Goal: Task Accomplishment & Management: Use online tool/utility

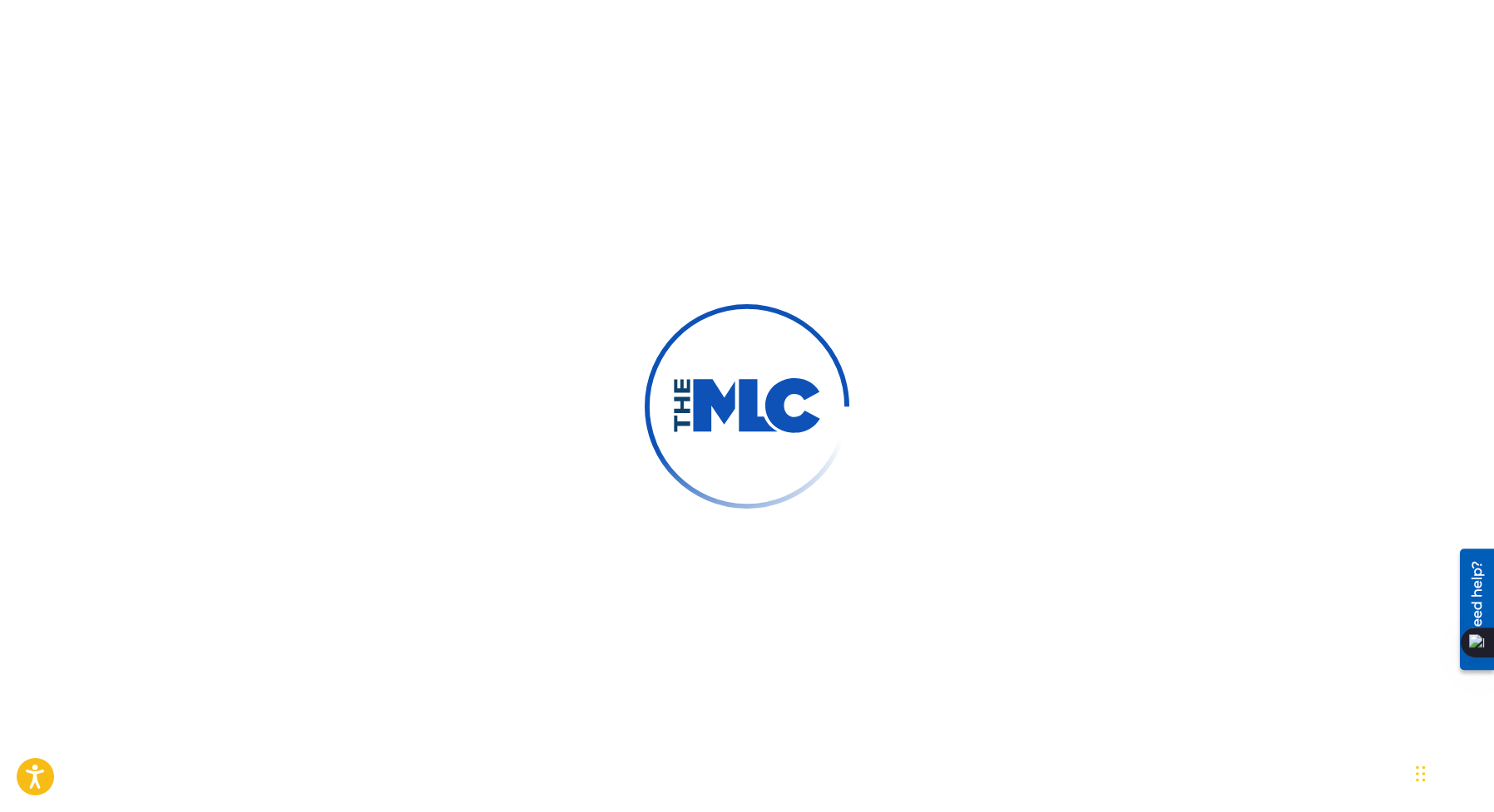
click at [1304, 135] on div at bounding box center [747, 406] width 1494 height 812
click at [943, 77] on div at bounding box center [747, 406] width 1494 height 812
click at [1032, 141] on div at bounding box center [747, 406] width 1494 height 812
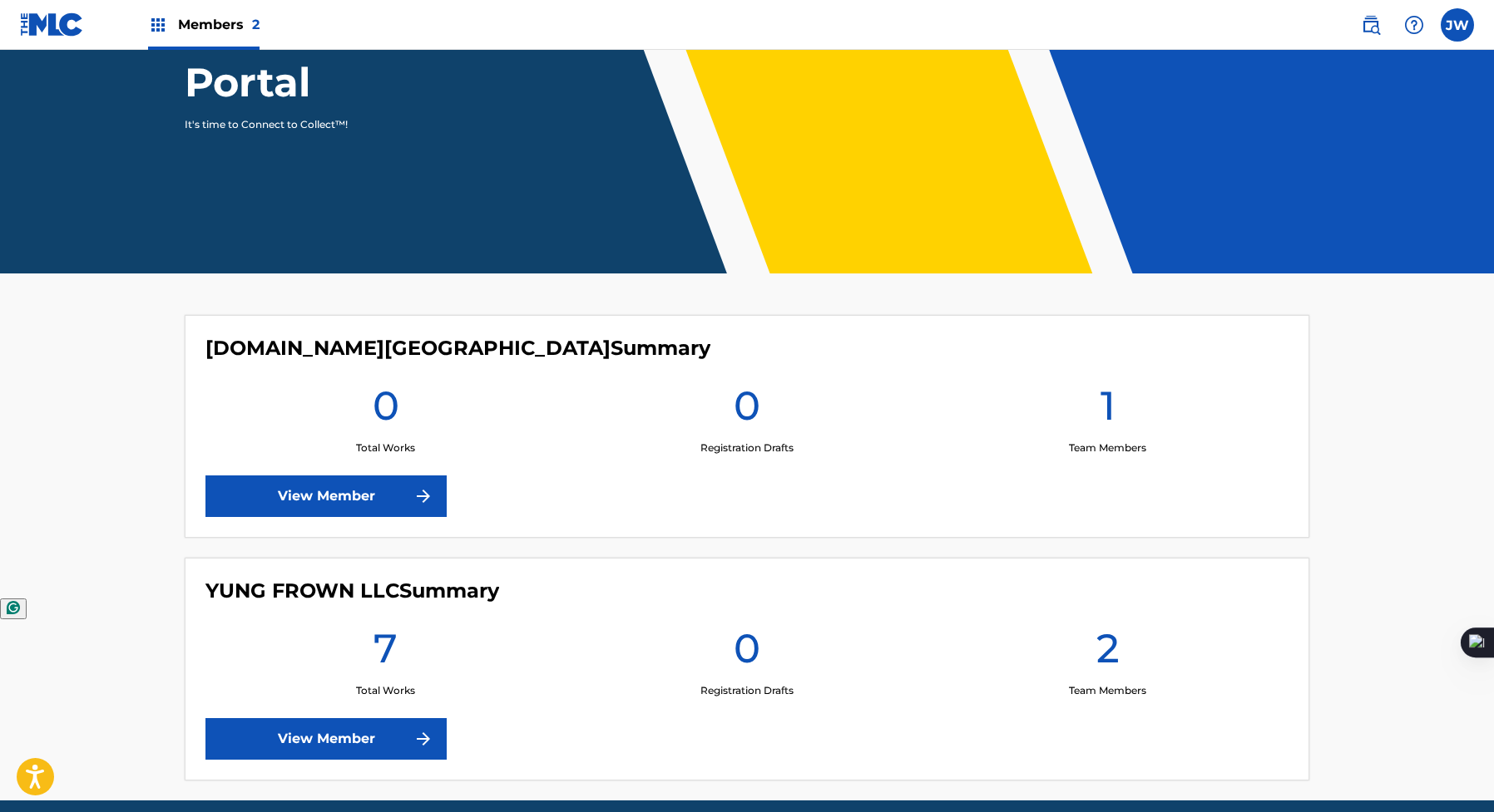
scroll to position [280, 0]
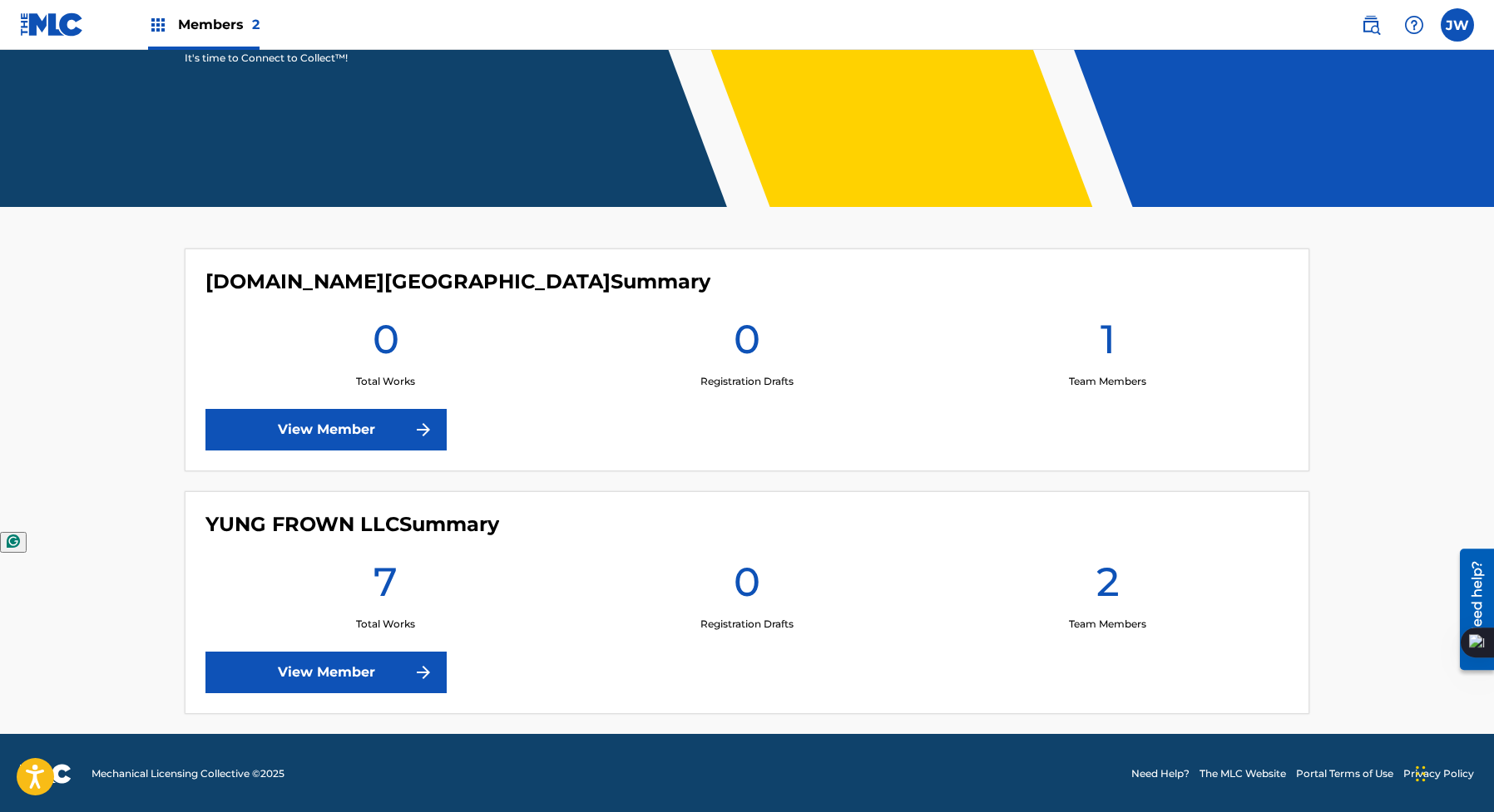
click at [379, 686] on link "View Member" at bounding box center [325, 672] width 241 height 42
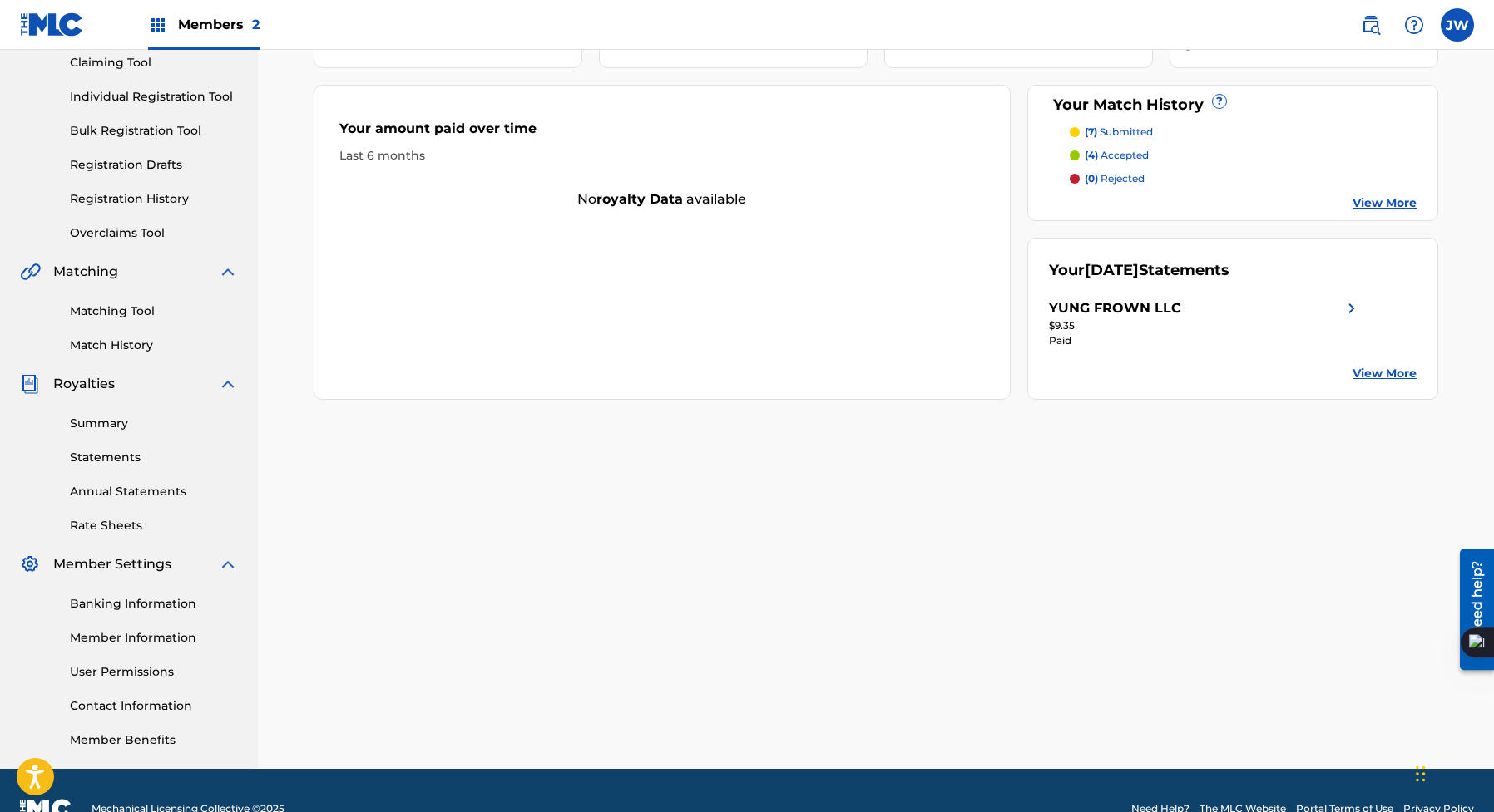
scroll to position [161, 0]
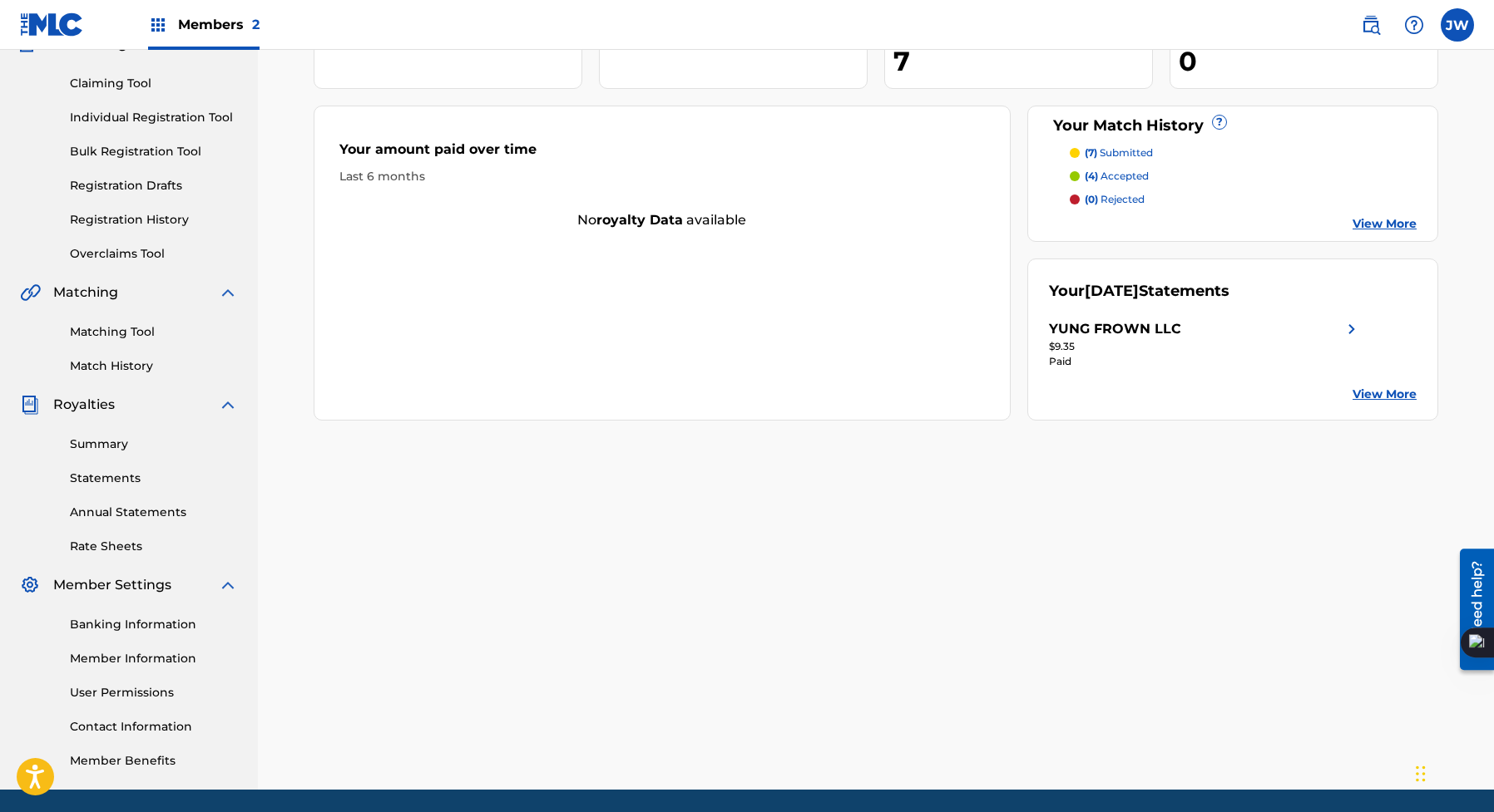
click at [1398, 216] on link "View More" at bounding box center [1385, 224] width 64 height 18
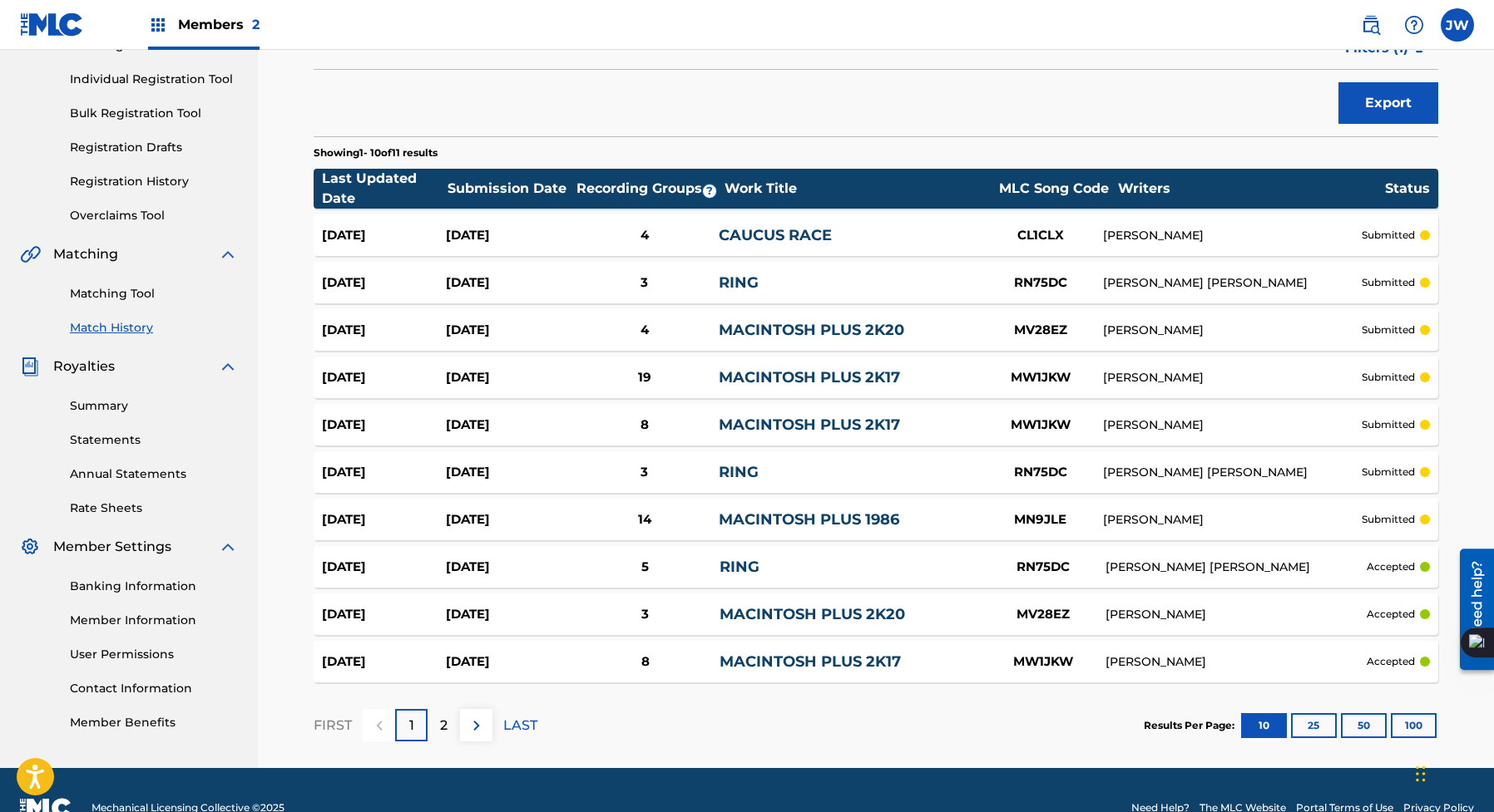
scroll to position [200, 0]
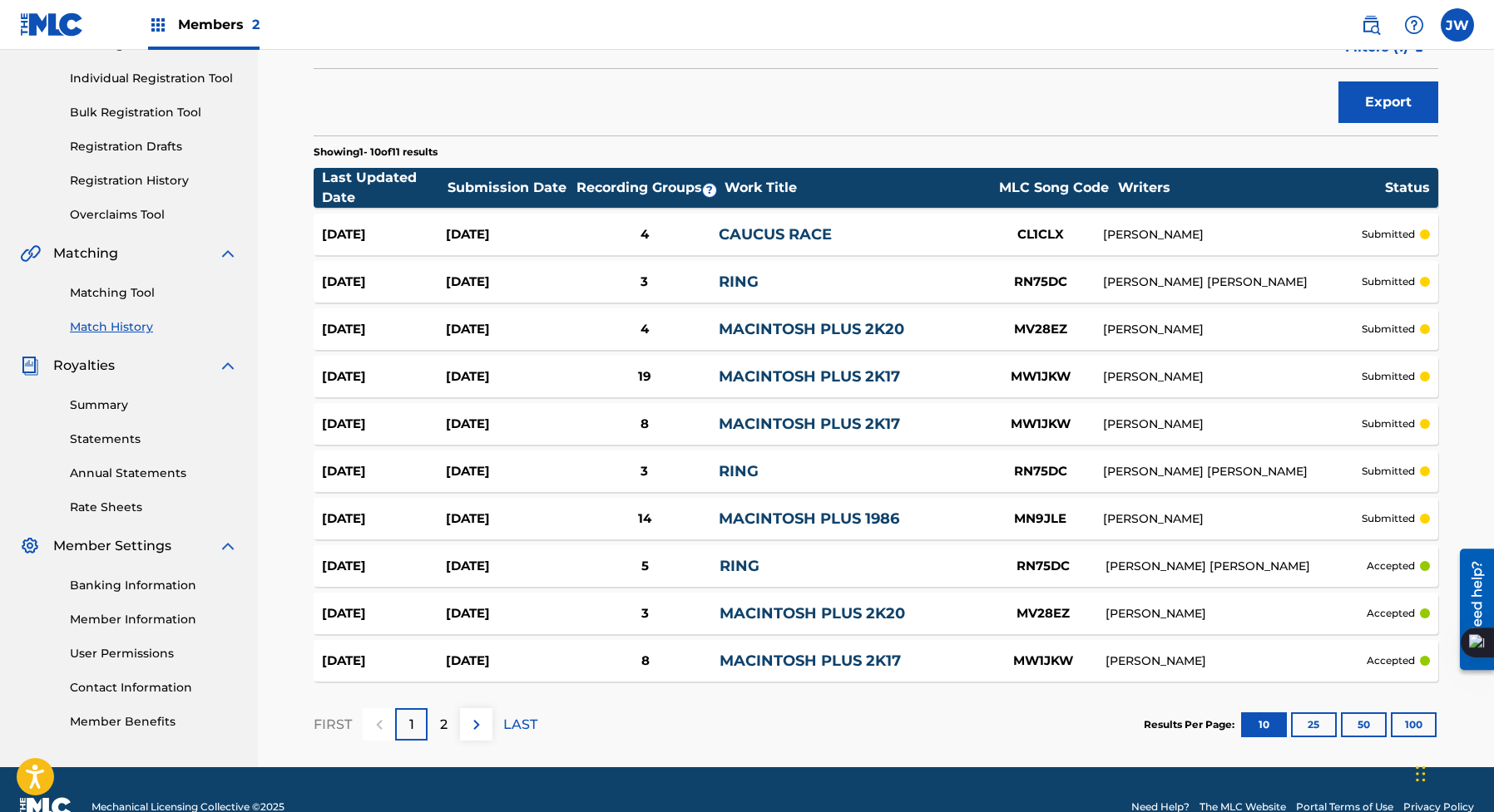
click at [134, 443] on link "Statements" at bounding box center [154, 439] width 168 height 18
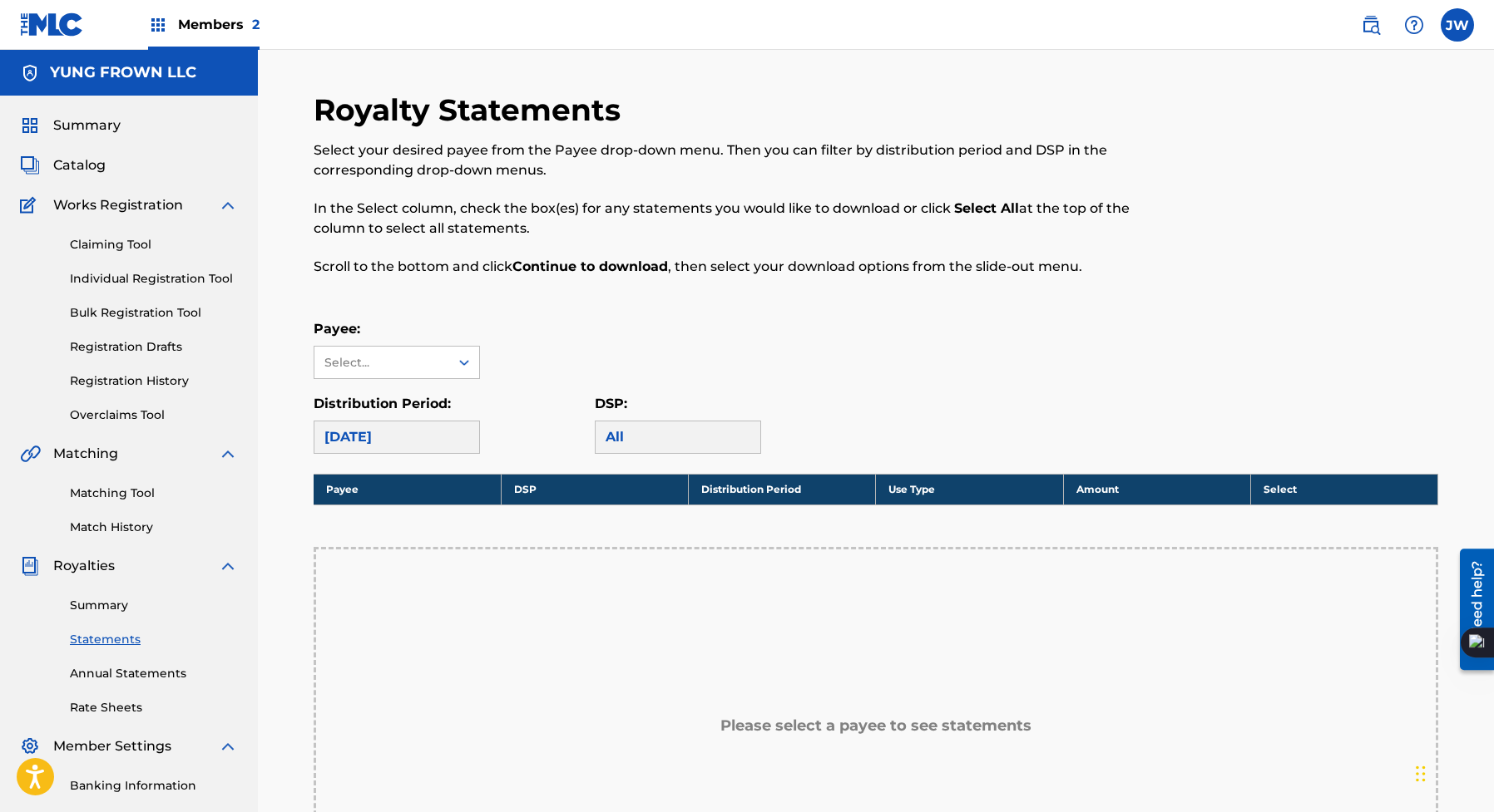
click at [145, 244] on link "Claiming Tool" at bounding box center [154, 245] width 168 height 18
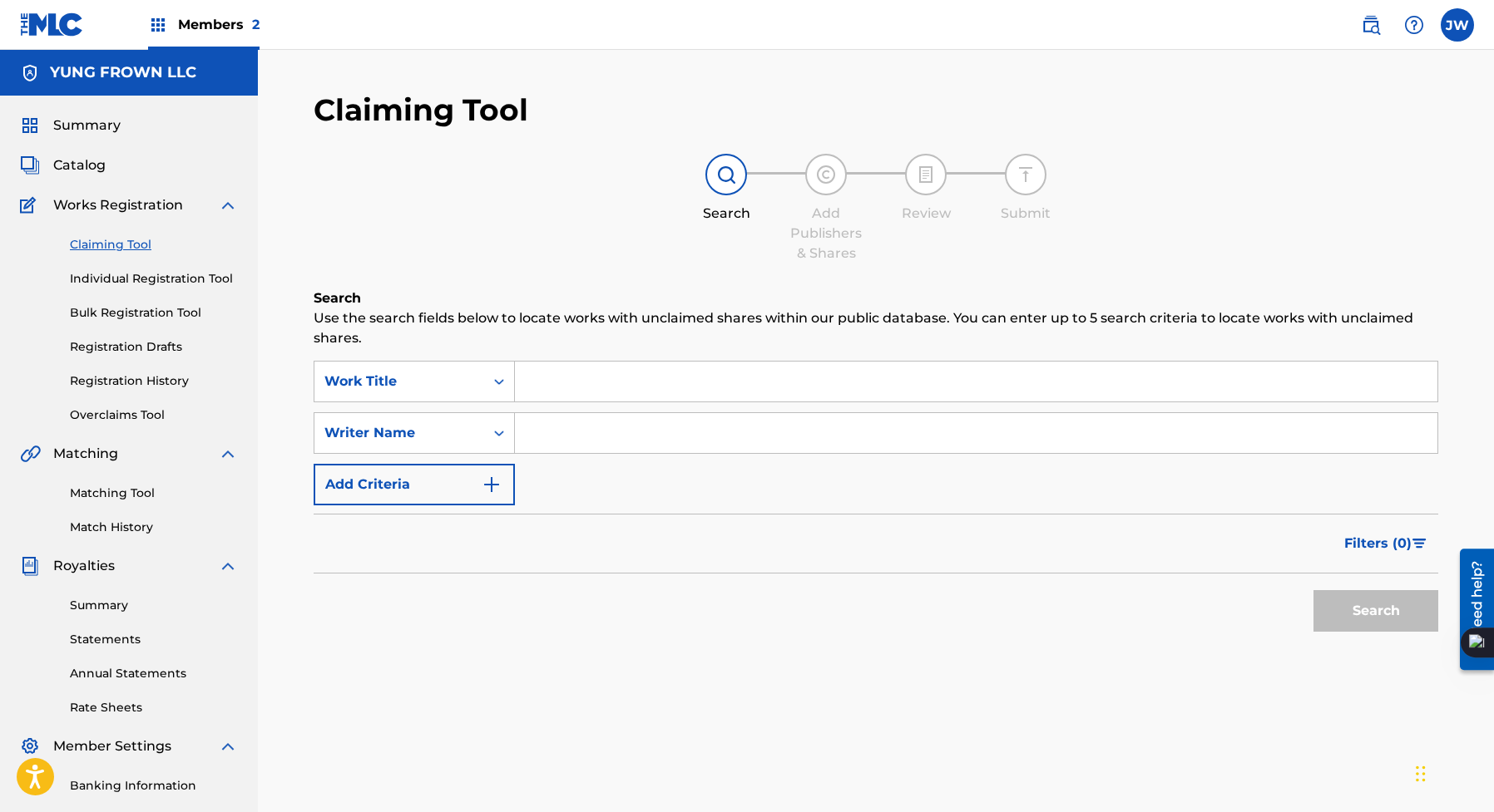
click at [163, 413] on link "Overclaims Tool" at bounding box center [154, 416] width 168 height 18
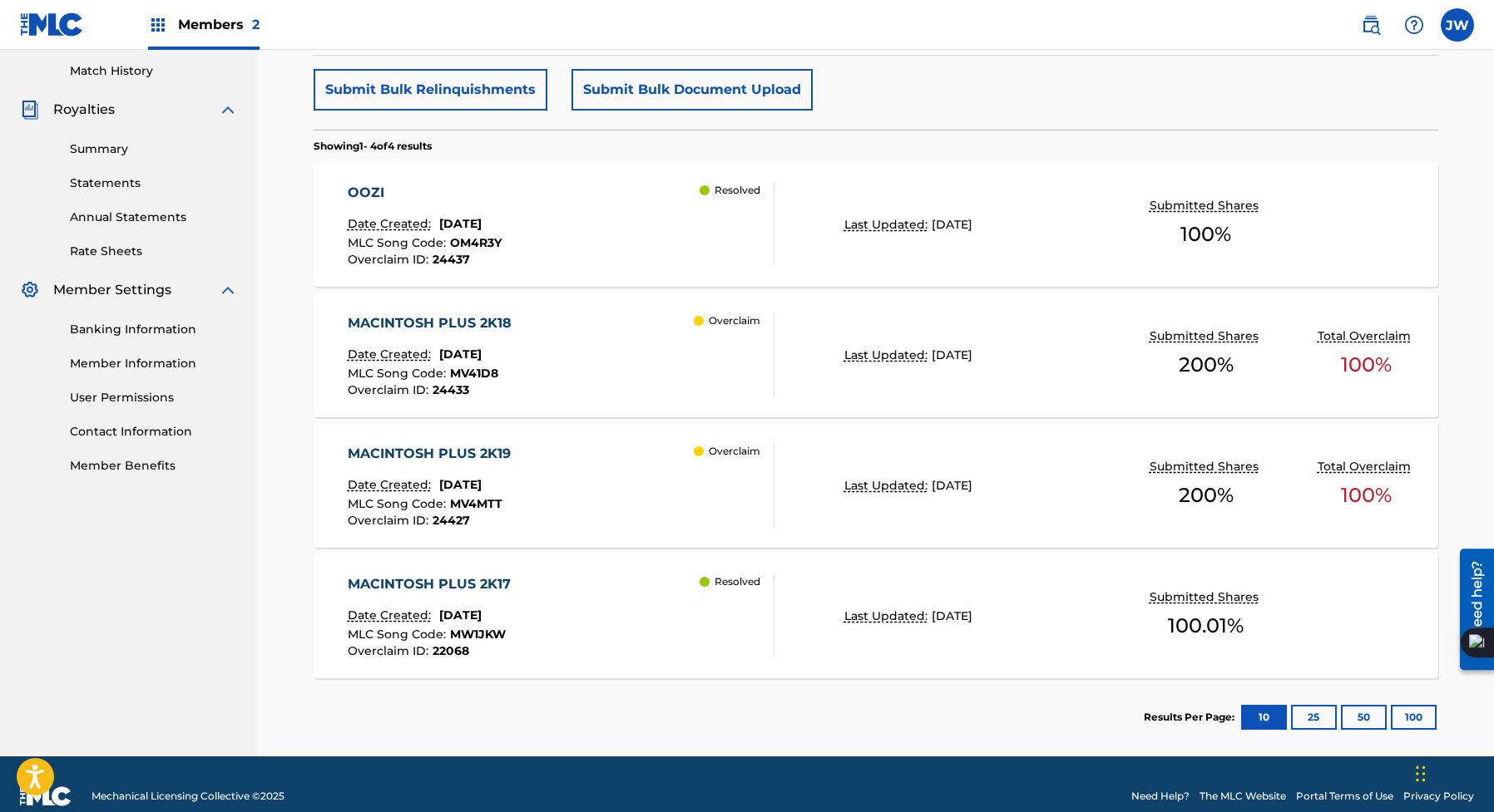
scroll to position [470, 0]
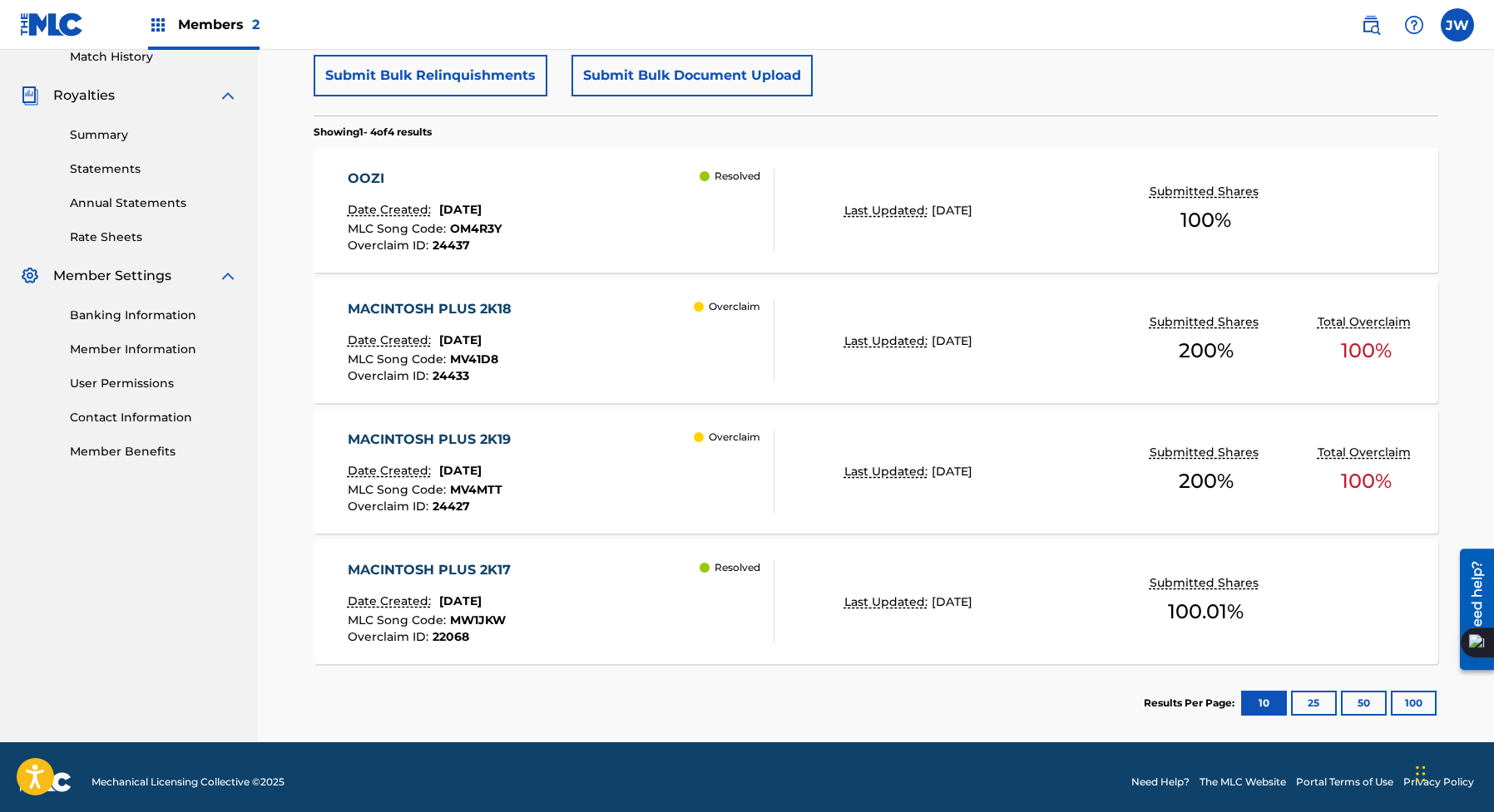
click at [1470, 20] on label at bounding box center [1458, 25] width 33 height 33
click at [1458, 25] on input "[PERSON_NAME] [EMAIL_ADDRESS][DOMAIN_NAME] Notification Preferences Profile Log…" at bounding box center [1458, 25] width 0 height 0
click at [560, 354] on div "MACINTOSH PLUS 2K18 Date Created: [DATE] MLC Song Code : MV41D8 Overclaim ID : …" at bounding box center [561, 341] width 428 height 83
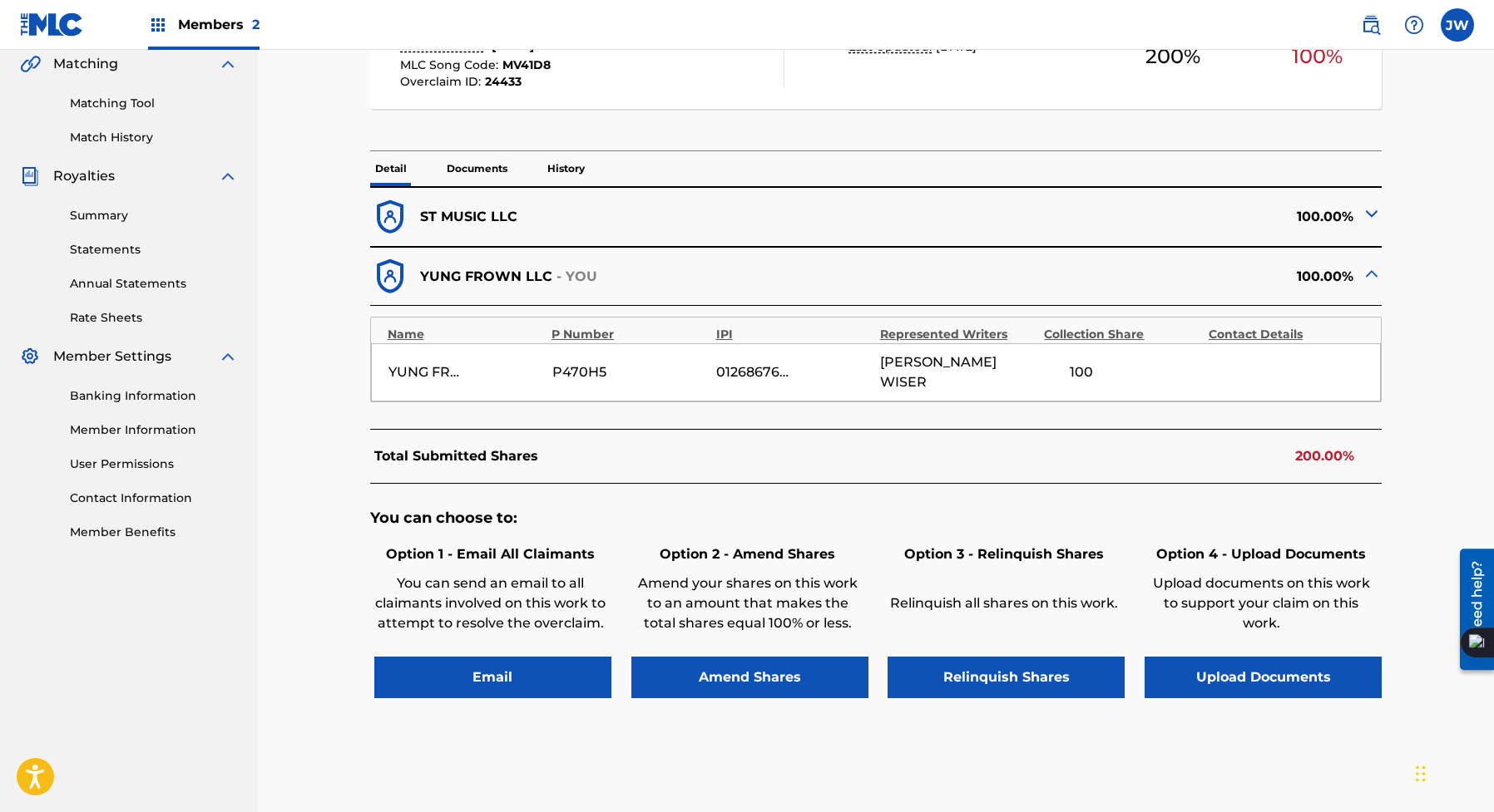
scroll to position [393, 0]
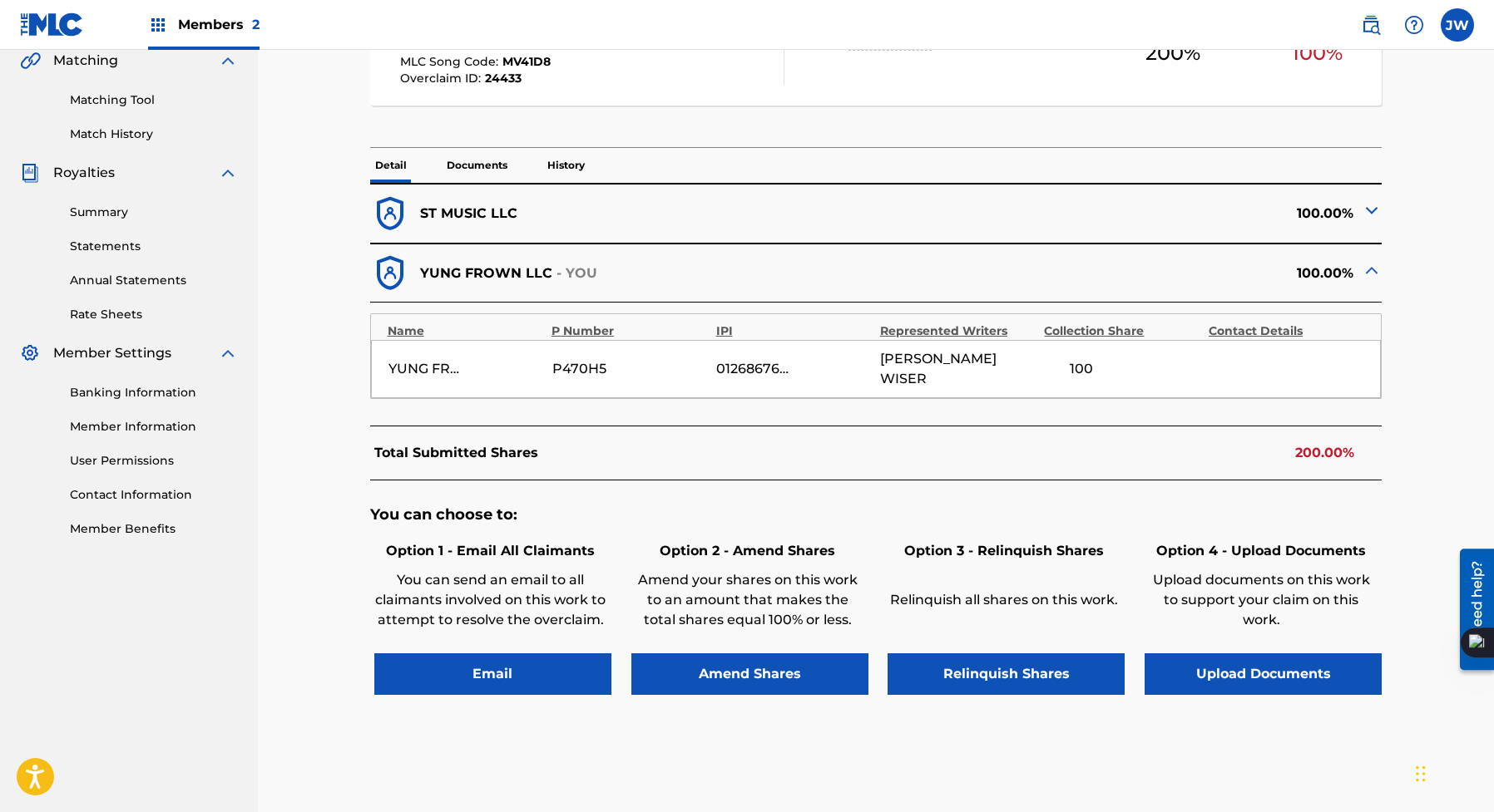
click at [1286, 665] on button "Upload Documents" at bounding box center [1263, 674] width 237 height 42
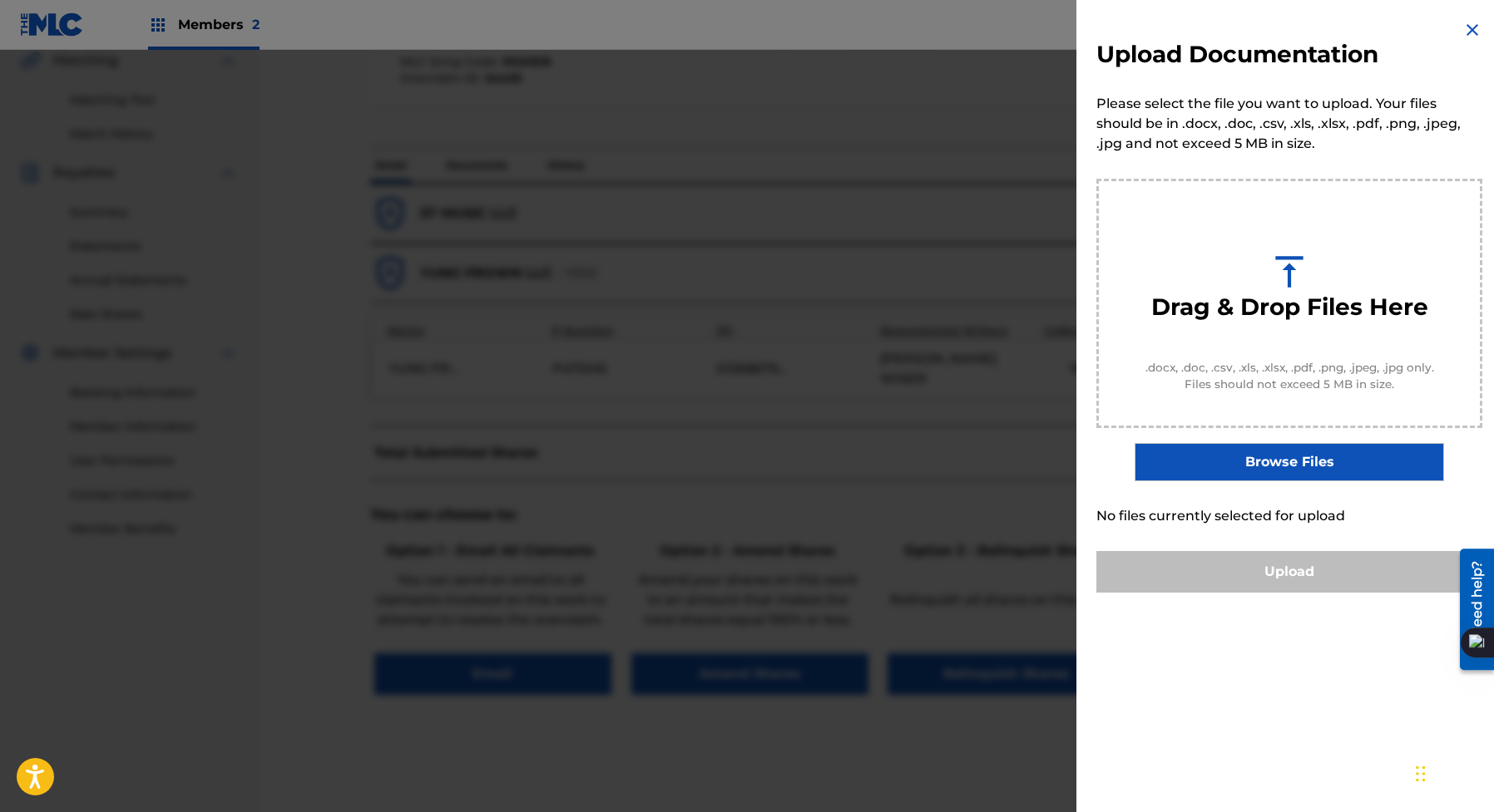
click at [1005, 545] on div at bounding box center [747, 456] width 1494 height 812
click at [1162, 561] on div "Upload" at bounding box center [1289, 572] width 386 height 42
click at [1468, 51] on div "Upload Documentation Please select the file you want to upload. Your files shou…" at bounding box center [1289, 306] width 426 height 613
click at [1468, 34] on img at bounding box center [1473, 29] width 20 height 20
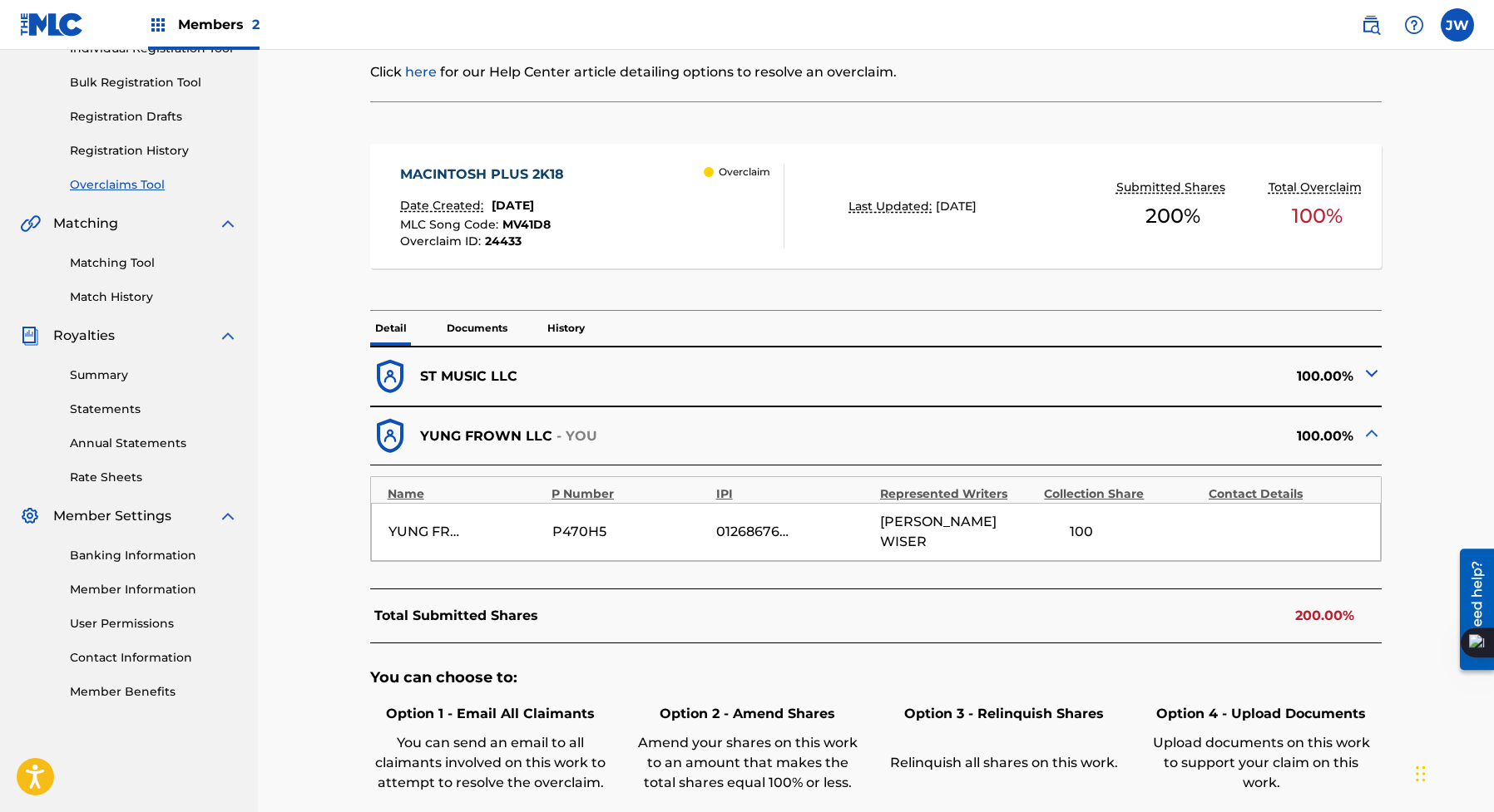
click at [451, 317] on p "Documents" at bounding box center [477, 329] width 70 height 35
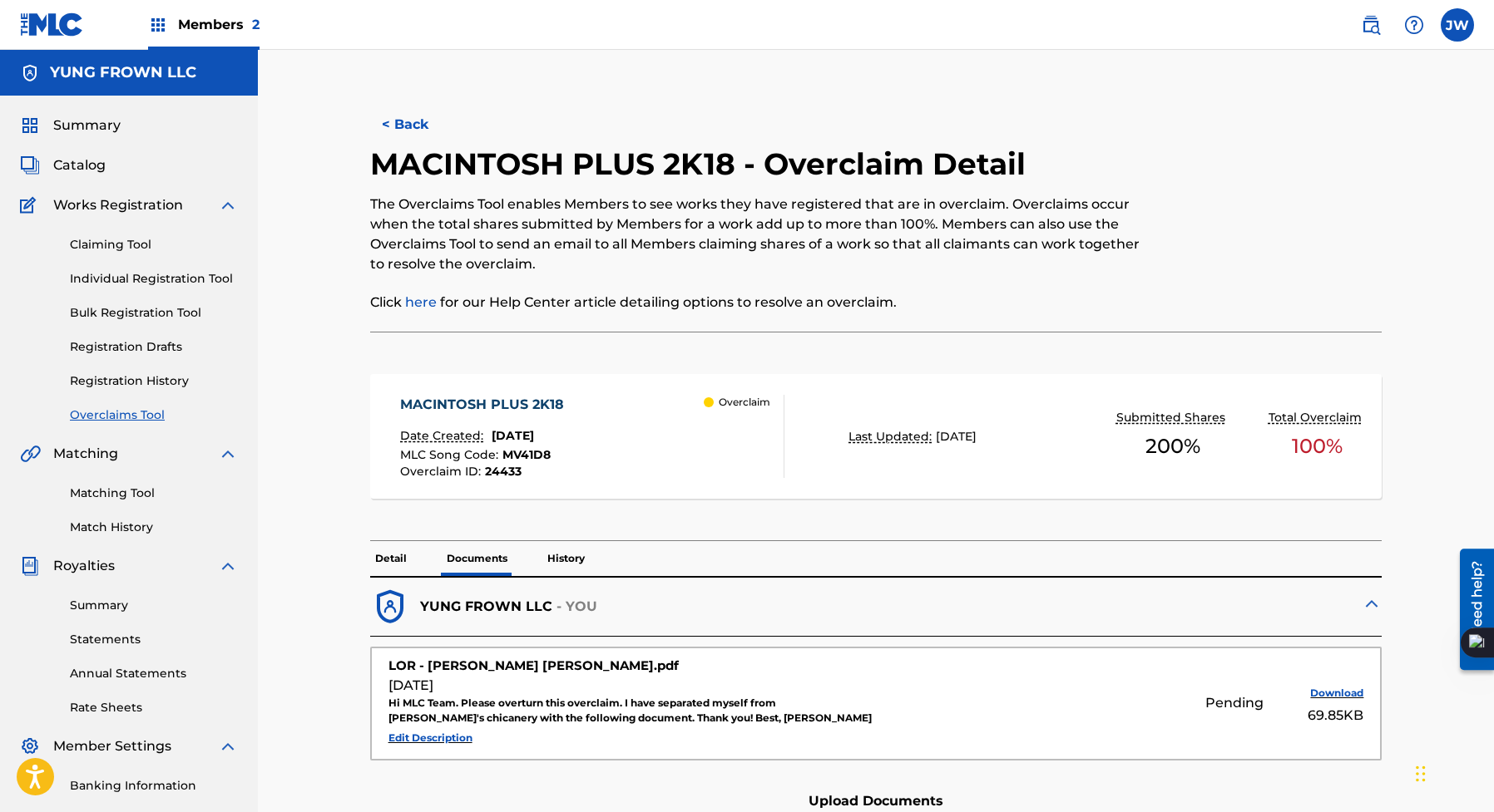
click at [110, 113] on div "Summary Catalog Works Registration Claiming Tool Individual Registration Tool B…" at bounding box center [129, 523] width 258 height 856
click at [104, 113] on div "Summary Catalog Works Registration Claiming Tool Individual Registration Tool B…" at bounding box center [129, 523] width 258 height 856
click at [104, 115] on span "Summary" at bounding box center [87, 125] width 67 height 20
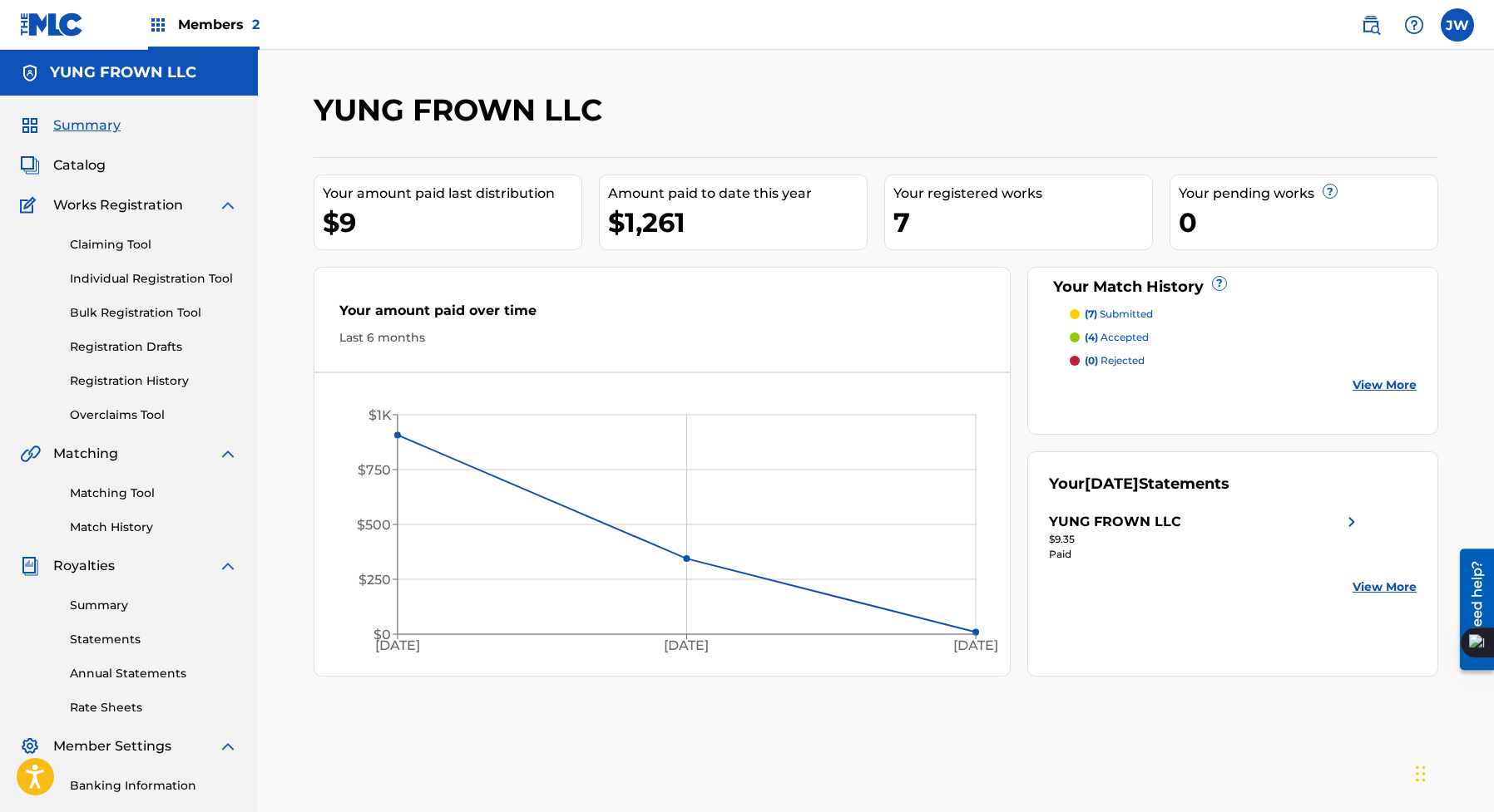
click at [1390, 392] on link "View More" at bounding box center [1385, 386] width 64 height 18
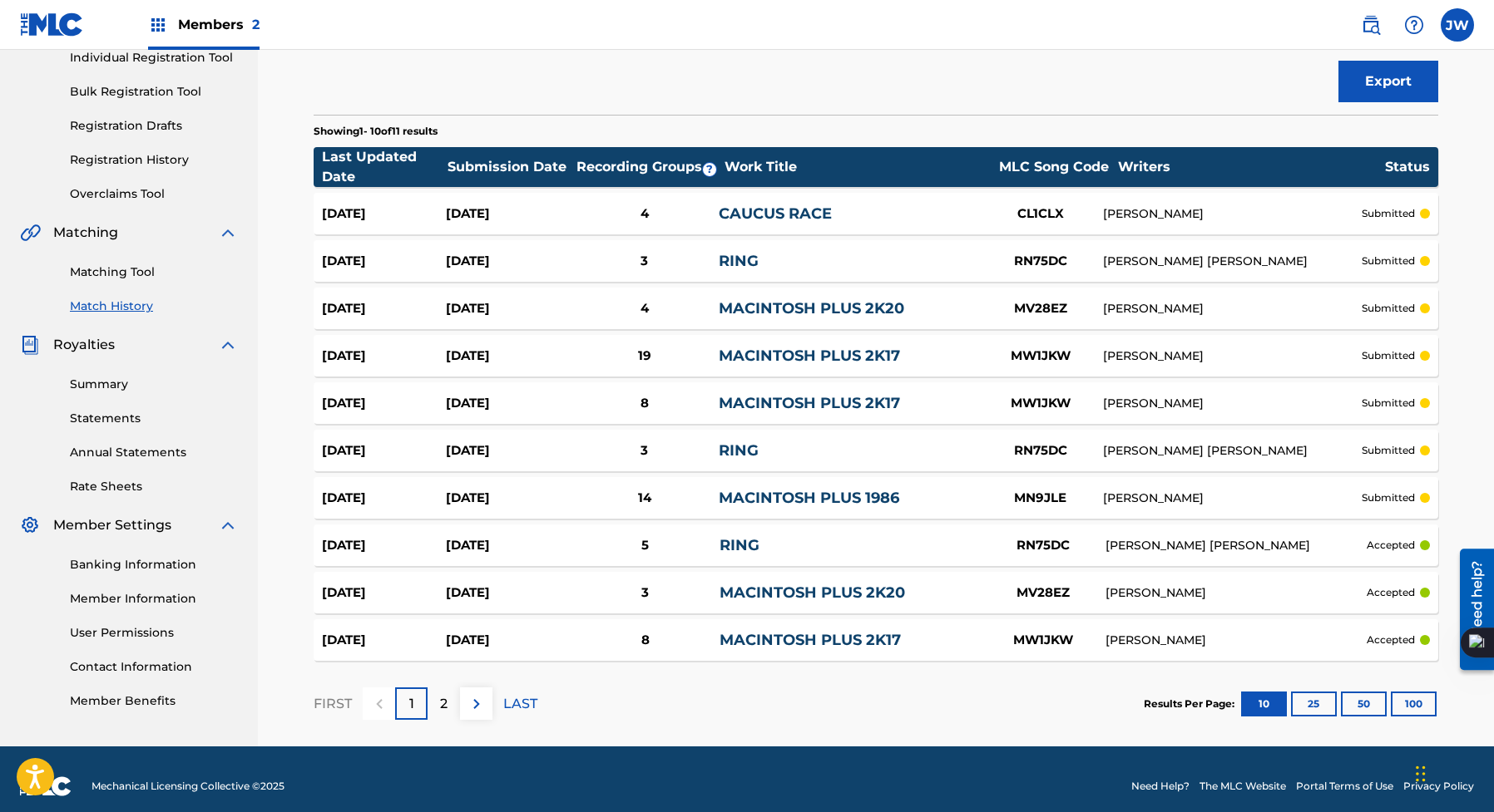
scroll to position [234, 0]
